Goal: Information Seeking & Learning: Learn about a topic

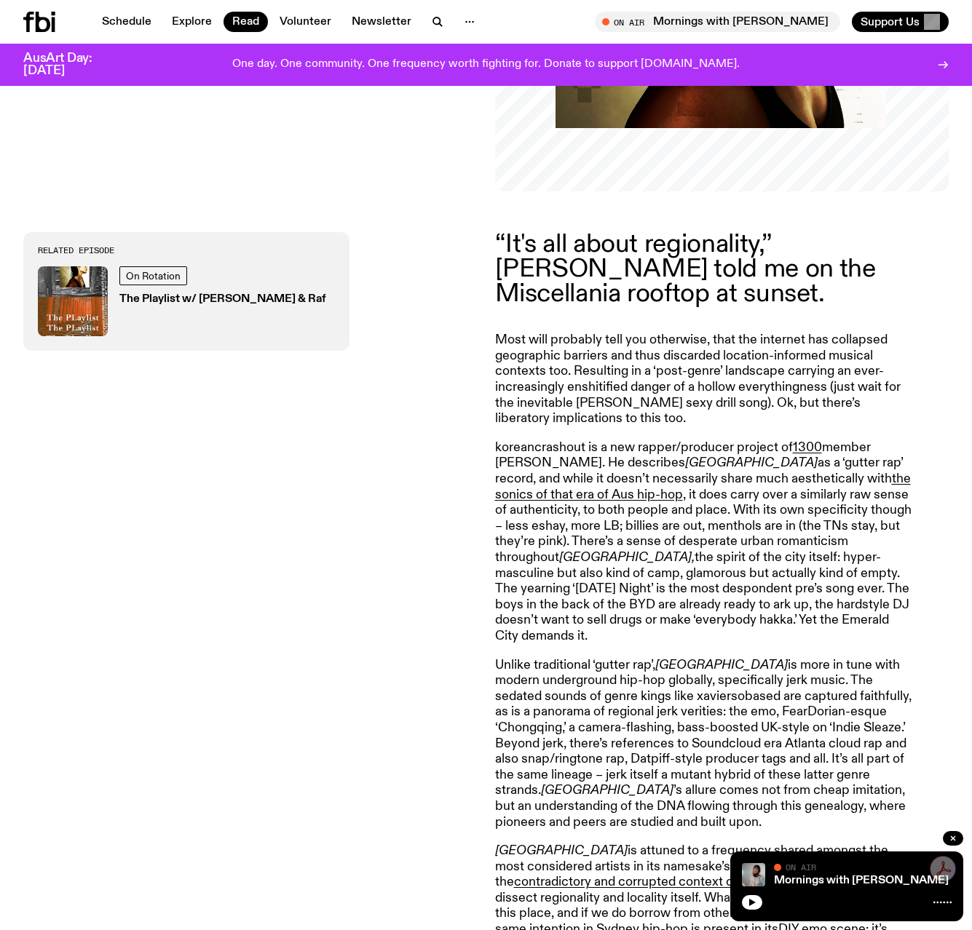
scroll to position [435, 0]
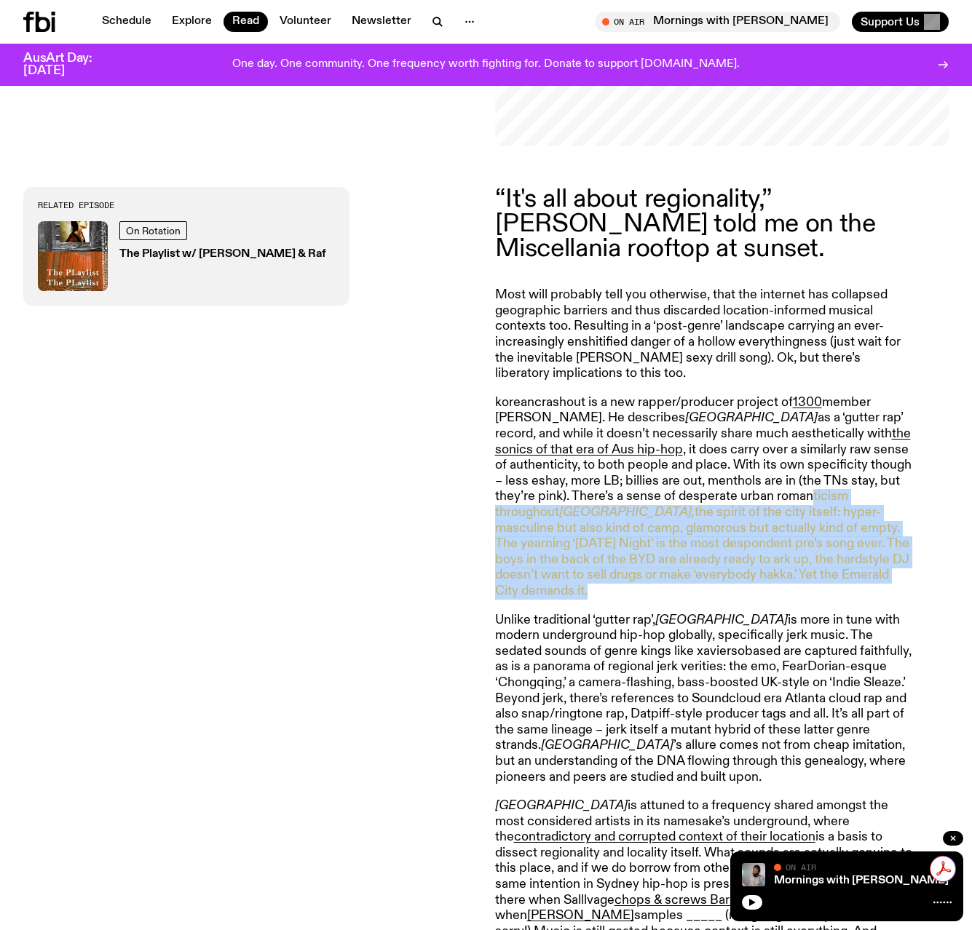
drag, startPoint x: 678, startPoint y: 492, endPoint x: 877, endPoint y: 578, distance: 217.2
click at [877, 578] on p "koreancrashout is a new rapper/producer project of 1300 member [PERSON_NAME]. H…" at bounding box center [704, 497] width 419 height 205
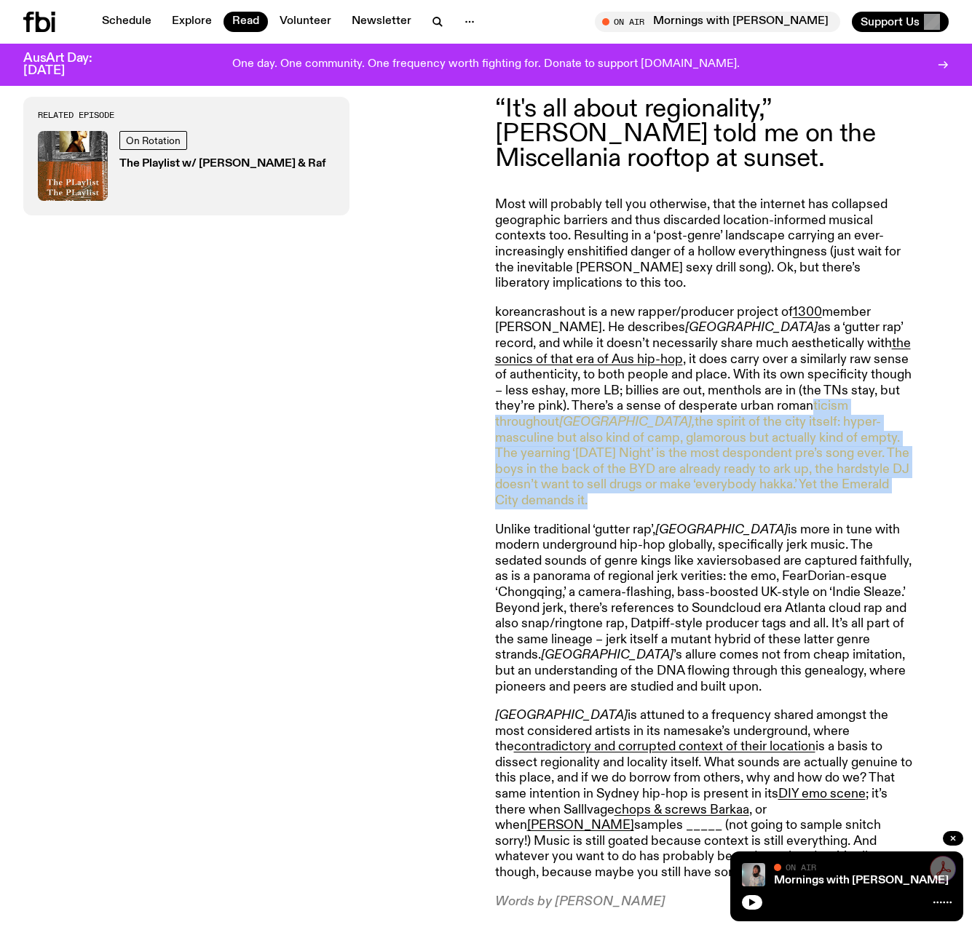
scroll to position [531, 0]
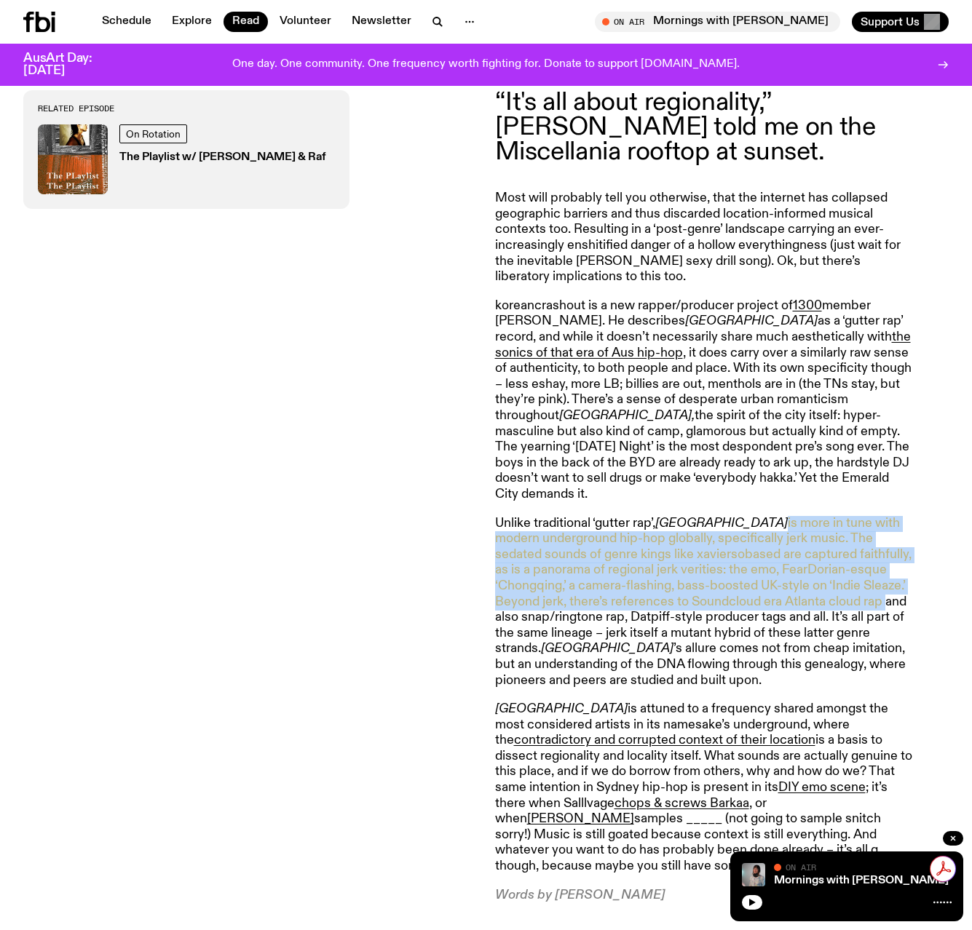
drag, startPoint x: 725, startPoint y: 510, endPoint x: 884, endPoint y: 581, distance: 174.4
click at [884, 581] on p "Unlike traditional ‘gutter rap’, [GEOGRAPHIC_DATA] is more in tune with modern …" at bounding box center [704, 602] width 419 height 173
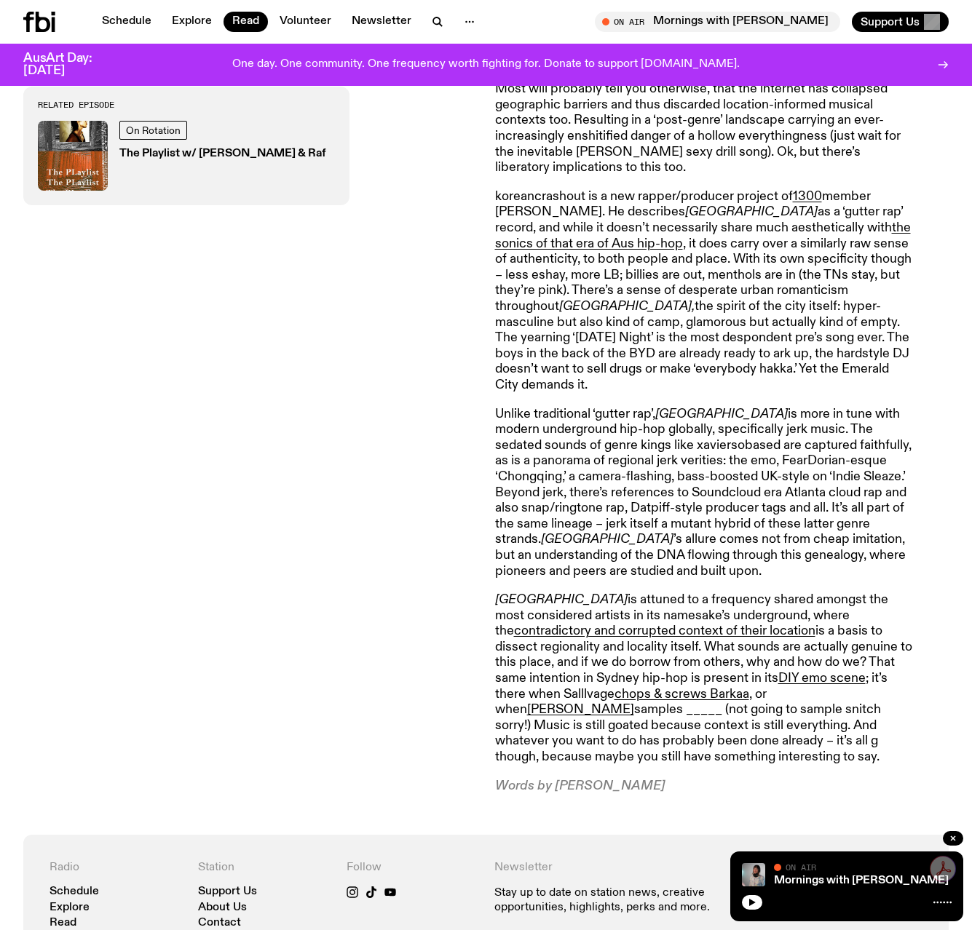
scroll to position [677, 0]
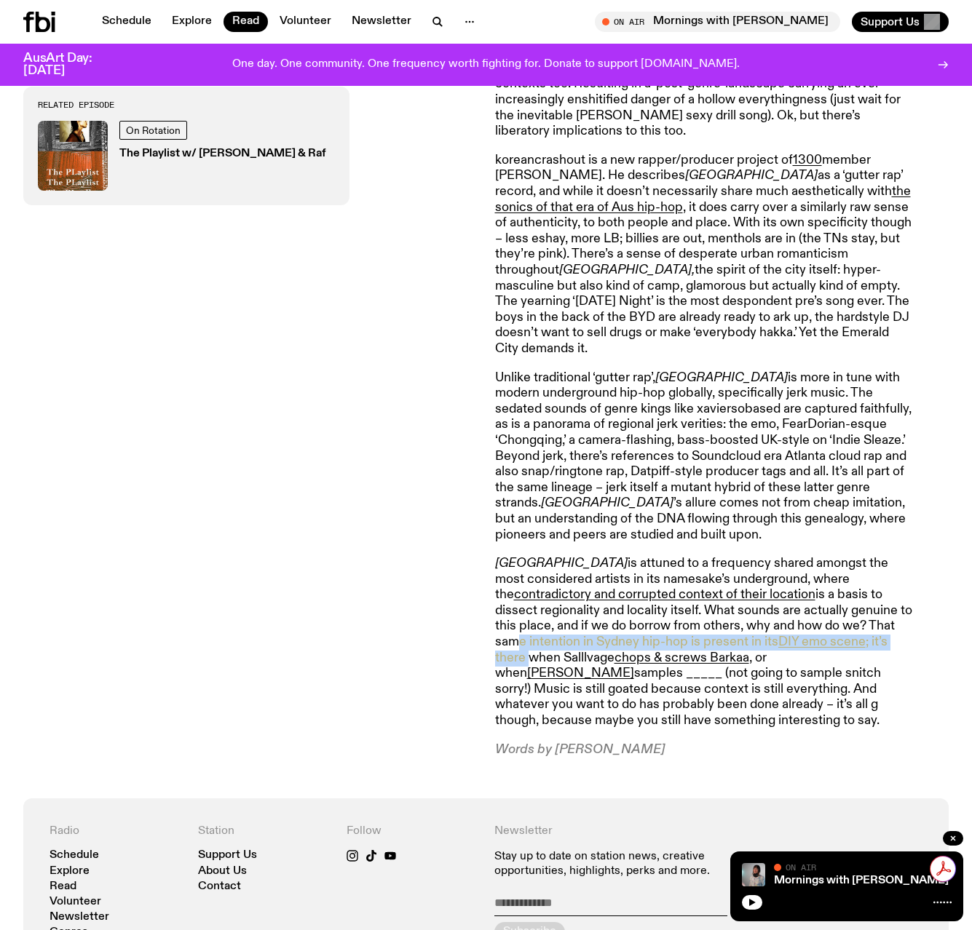
drag, startPoint x: 796, startPoint y: 605, endPoint x: 825, endPoint y: 622, distance: 33.6
click at [825, 622] on p "Sydney is attuned to a frequency shared amongst the most considered artists in …" at bounding box center [704, 642] width 419 height 173
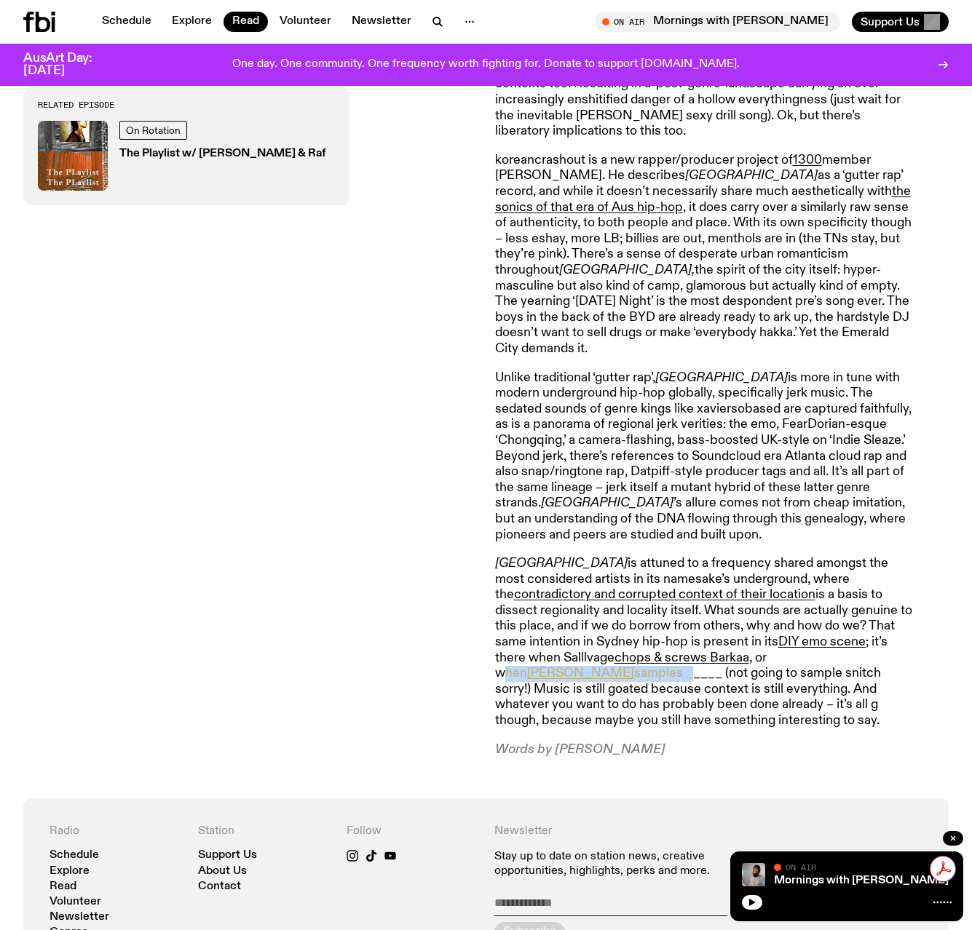
drag, startPoint x: 803, startPoint y: 644, endPoint x: 662, endPoint y: 644, distance: 141.2
click at [662, 644] on p "Sydney is attuned to a frequency shared amongst the most considered artists in …" at bounding box center [704, 642] width 419 height 173
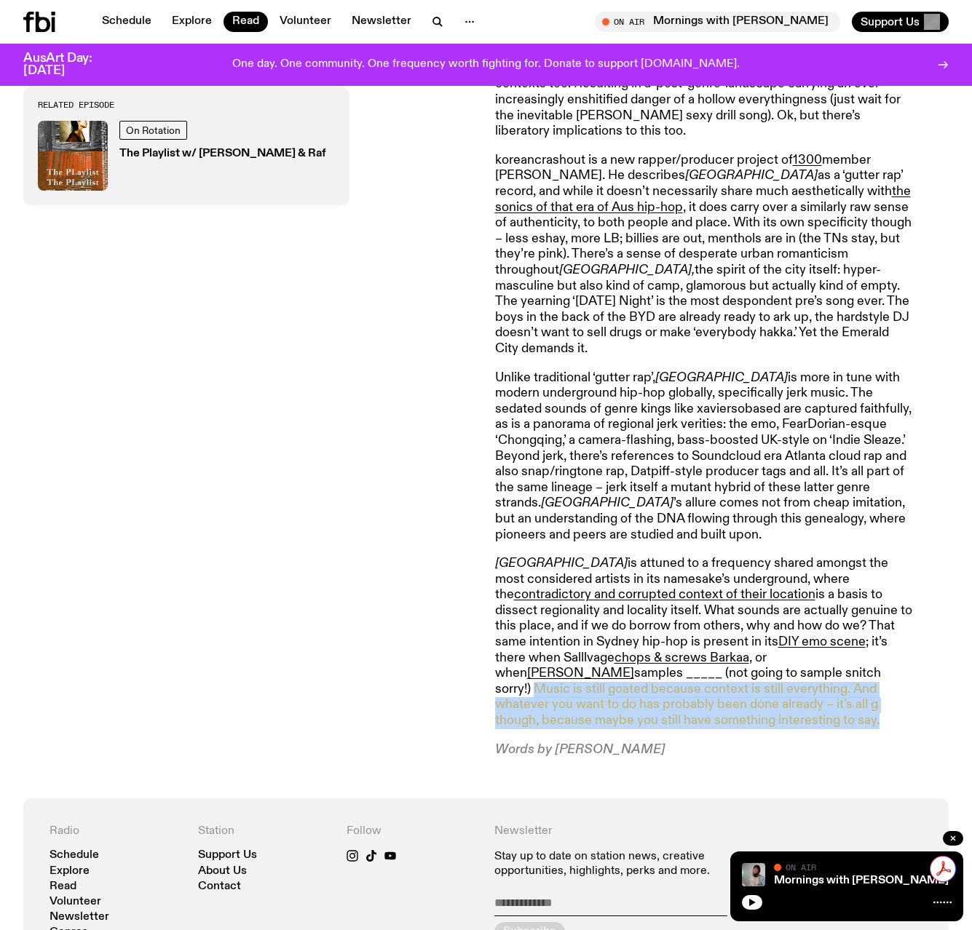
drag, startPoint x: 635, startPoint y: 657, endPoint x: 830, endPoint y: 700, distance: 199.1
click at [830, 700] on p "Sydney is attuned to a frequency shared amongst the most considered artists in …" at bounding box center [704, 642] width 419 height 173
click at [831, 700] on p "Sydney is attuned to a frequency shared amongst the most considered artists in …" at bounding box center [704, 642] width 419 height 173
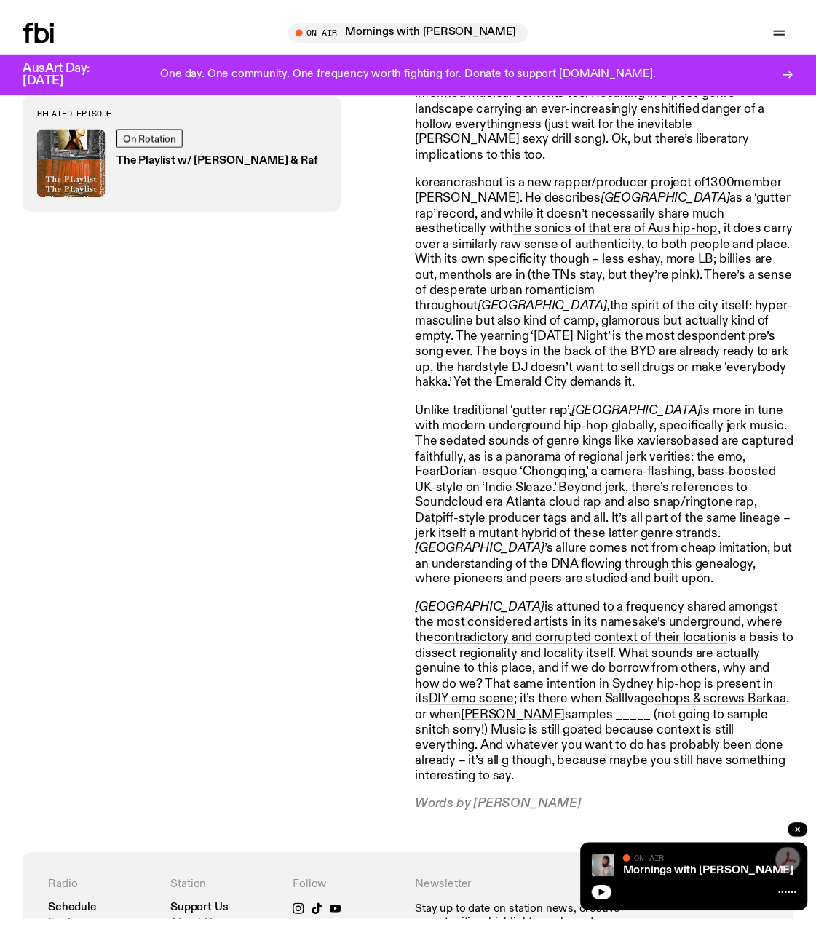
scroll to position [601, 0]
